Goal: Task Accomplishment & Management: Manage account settings

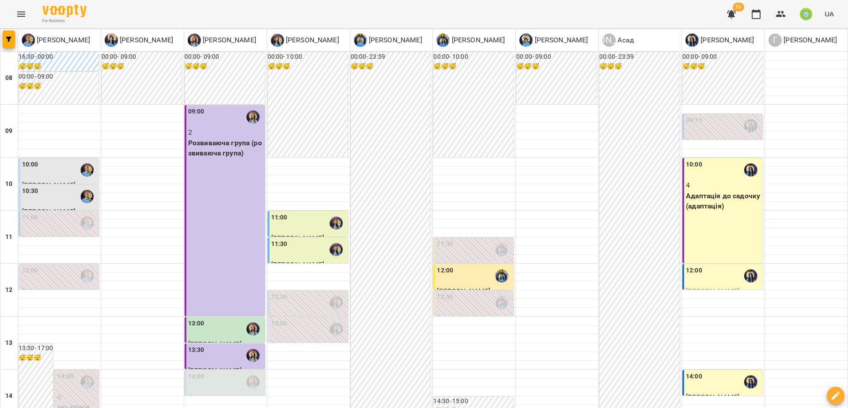
scroll to position [386, 0]
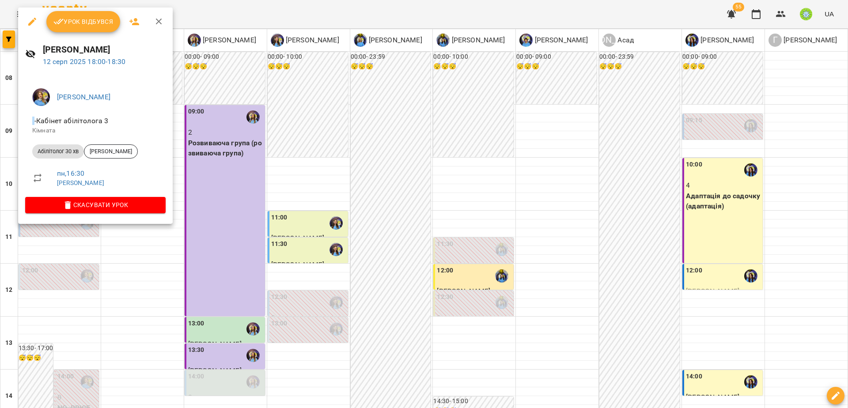
click at [59, 256] on div at bounding box center [424, 204] width 848 height 408
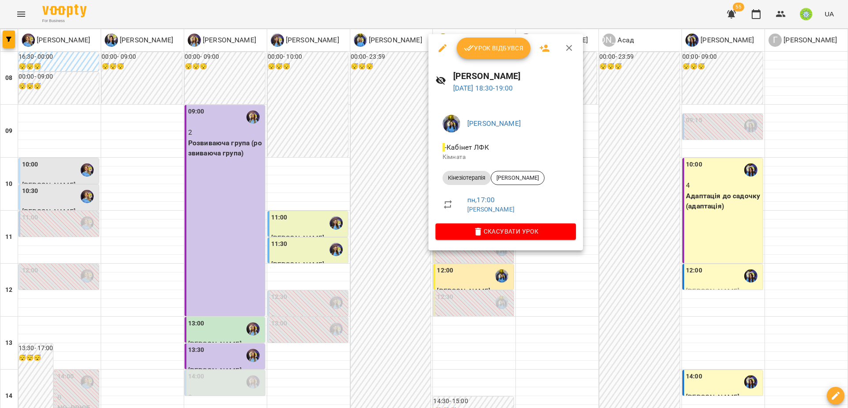
click at [442, 270] on div at bounding box center [424, 204] width 848 height 408
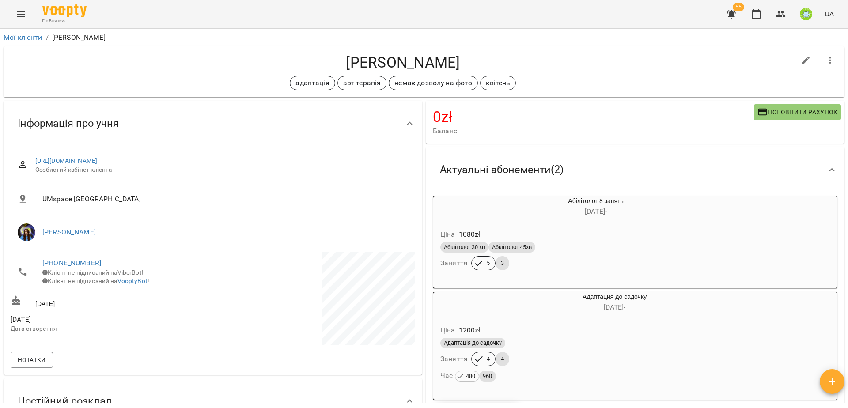
scroll to position [314, 0]
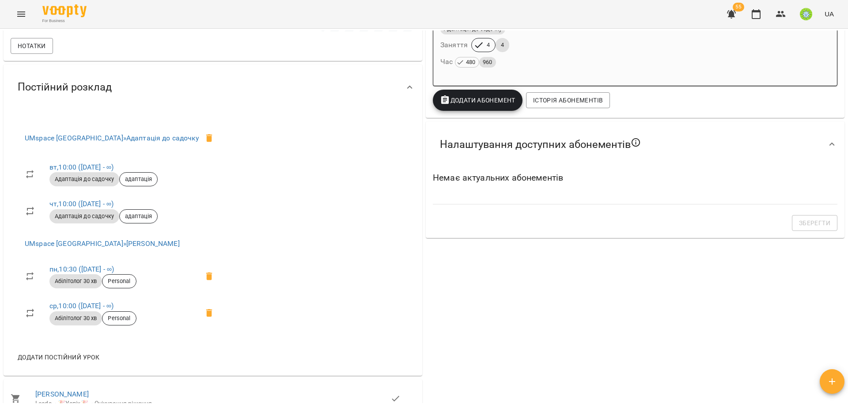
click at [21, 12] on icon "Menu" at bounding box center [21, 14] width 11 height 11
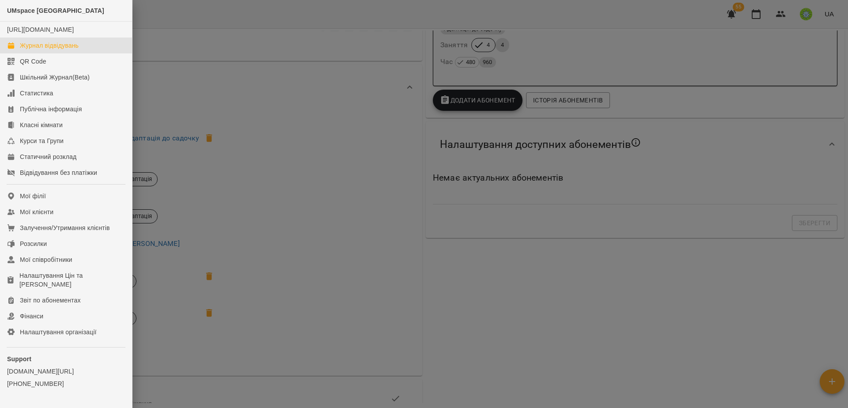
drag, startPoint x: 79, startPoint y: 53, endPoint x: 585, endPoint y: 398, distance: 611.8
click at [79, 50] on div "Журнал відвідувань" at bounding box center [49, 45] width 59 height 9
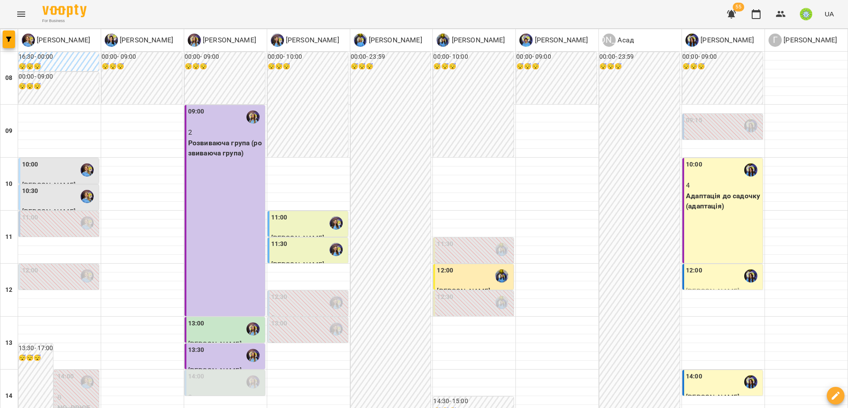
scroll to position [261, 0]
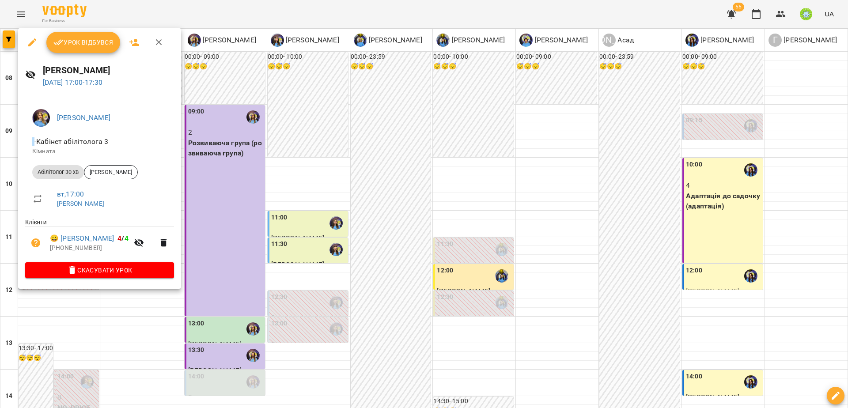
click at [103, 44] on span "Урок відбувся" at bounding box center [83, 42] width 60 height 11
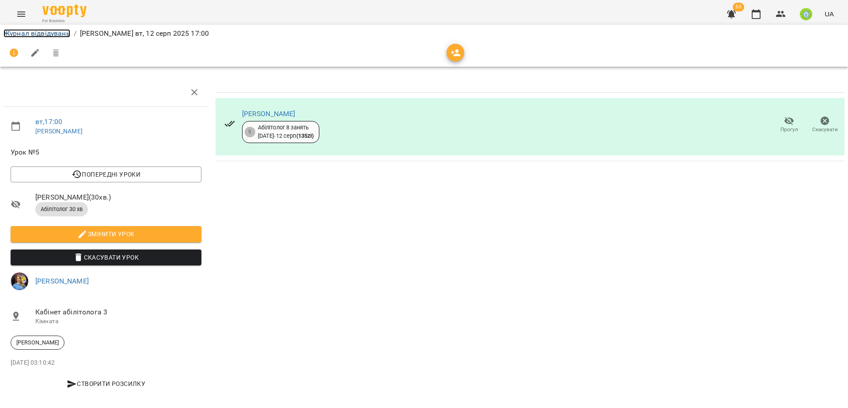
click at [67, 35] on link "Журнал відвідувань" at bounding box center [37, 33] width 67 height 8
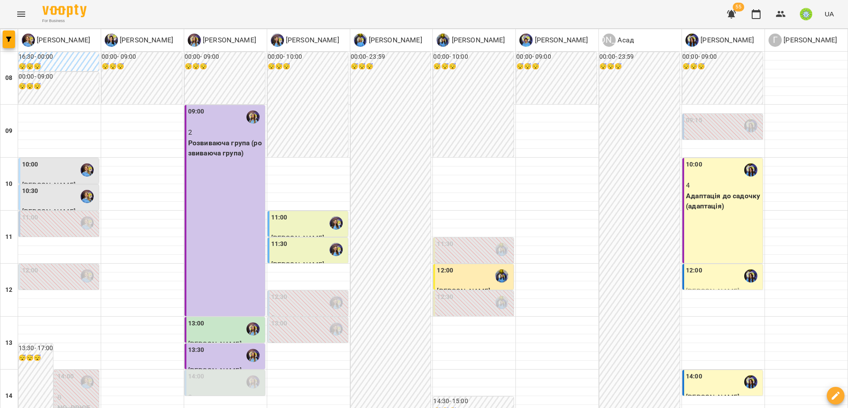
scroll to position [290, 0]
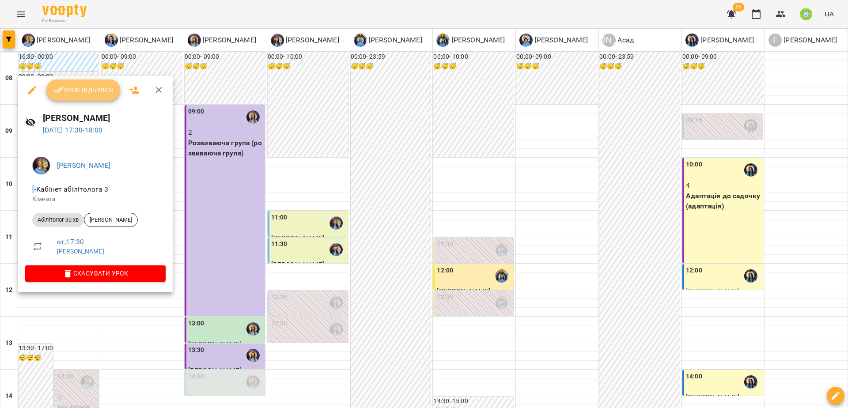
click at [72, 88] on span "Урок відбувся" at bounding box center [83, 90] width 60 height 11
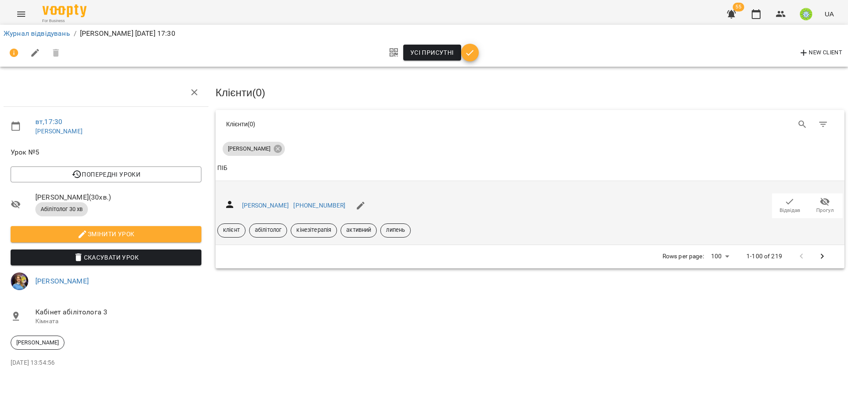
click at [792, 207] on span "Відвідав" at bounding box center [789, 211] width 21 height 8
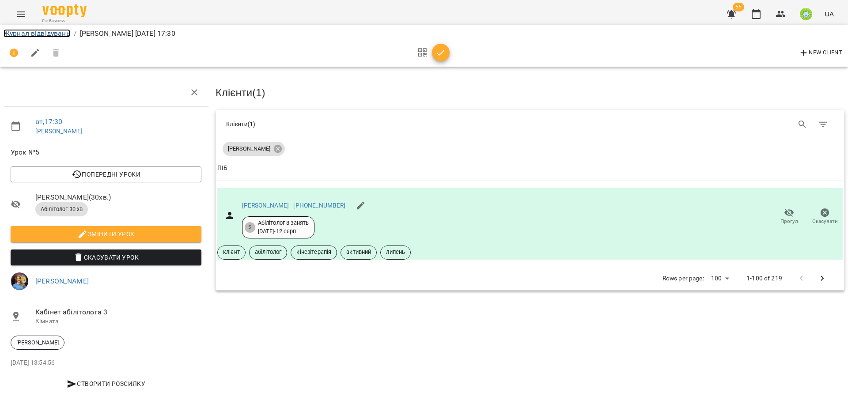
click at [38, 37] on link "Журнал відвідувань" at bounding box center [37, 33] width 67 height 8
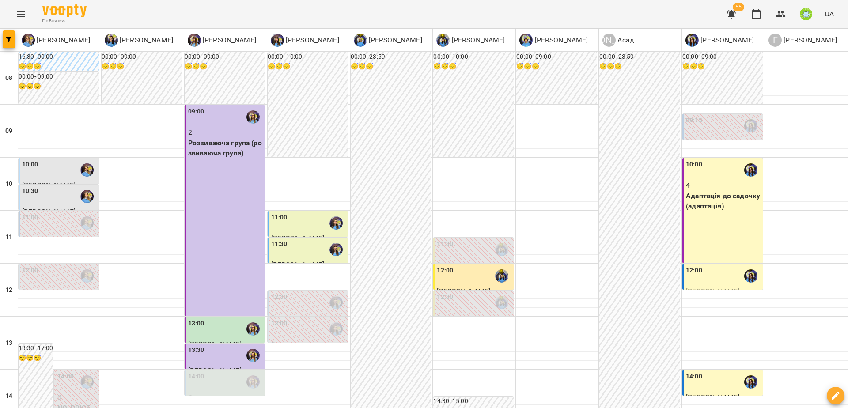
scroll to position [391, 0]
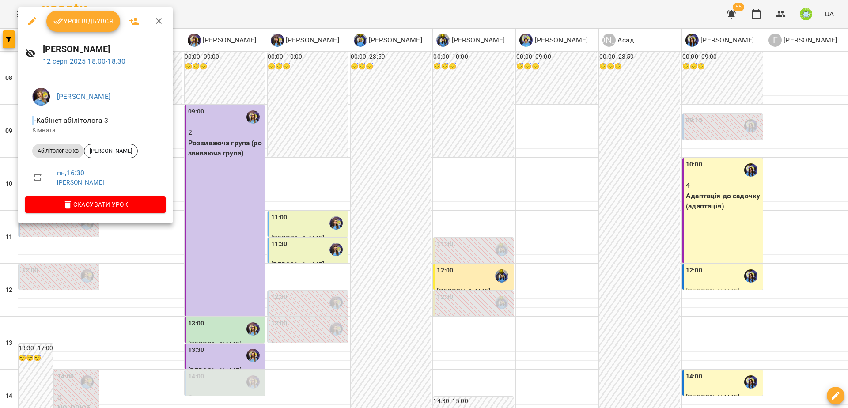
drag, startPoint x: 245, startPoint y: 295, endPoint x: 129, endPoint y: 264, distance: 120.2
click at [241, 295] on div at bounding box center [424, 204] width 848 height 408
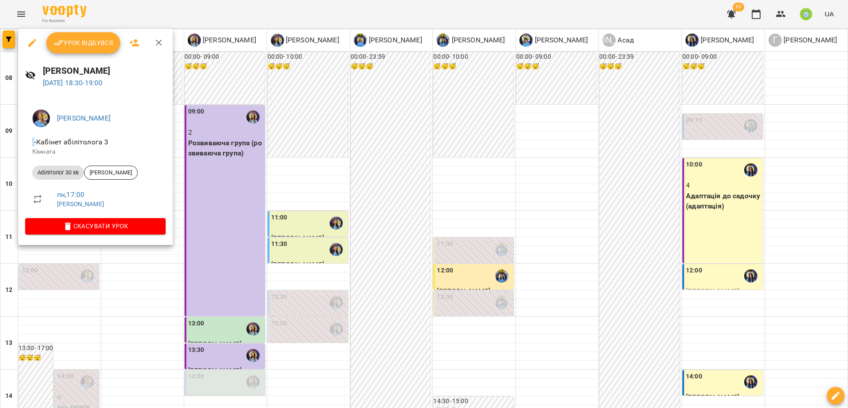
click at [258, 276] on div at bounding box center [424, 204] width 848 height 408
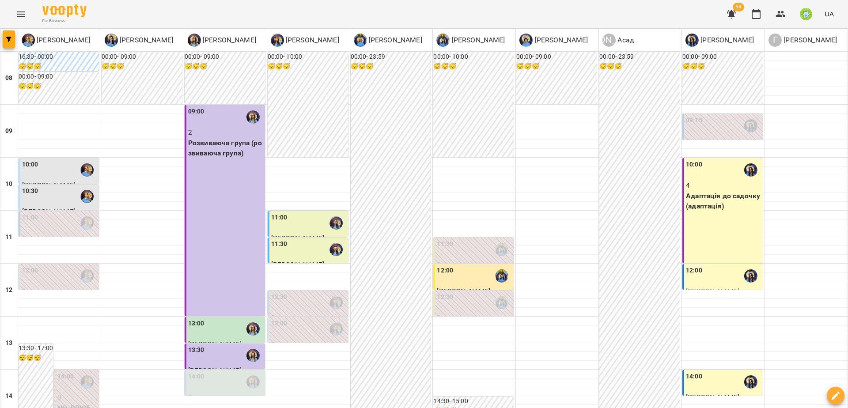
click at [378, 19] on div "For Business 54 UA" at bounding box center [424, 14] width 848 height 28
